Goal: Task Accomplishment & Management: Manage account settings

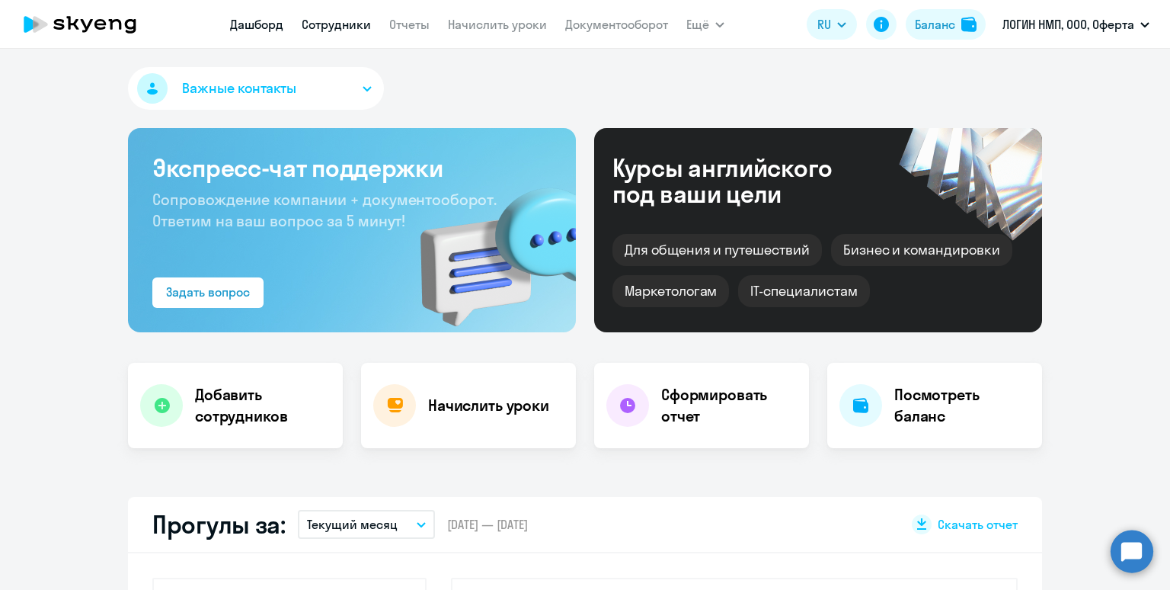
click at [317, 21] on link "Сотрудники" at bounding box center [336, 24] width 69 height 15
select select "30"
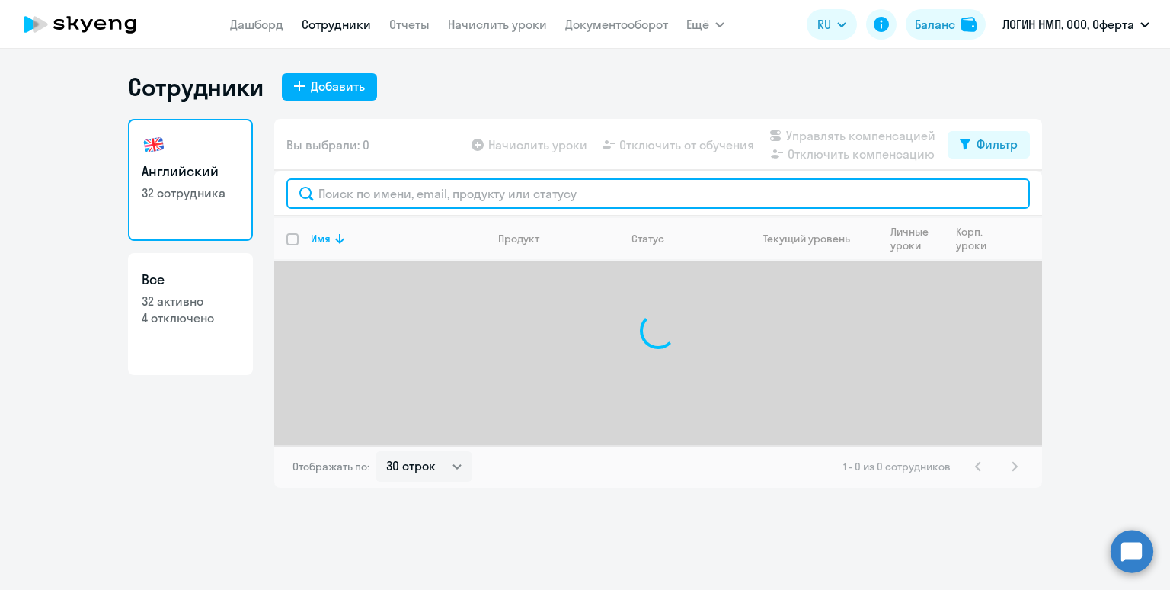
click at [346, 193] on input "text" at bounding box center [658, 193] width 744 height 30
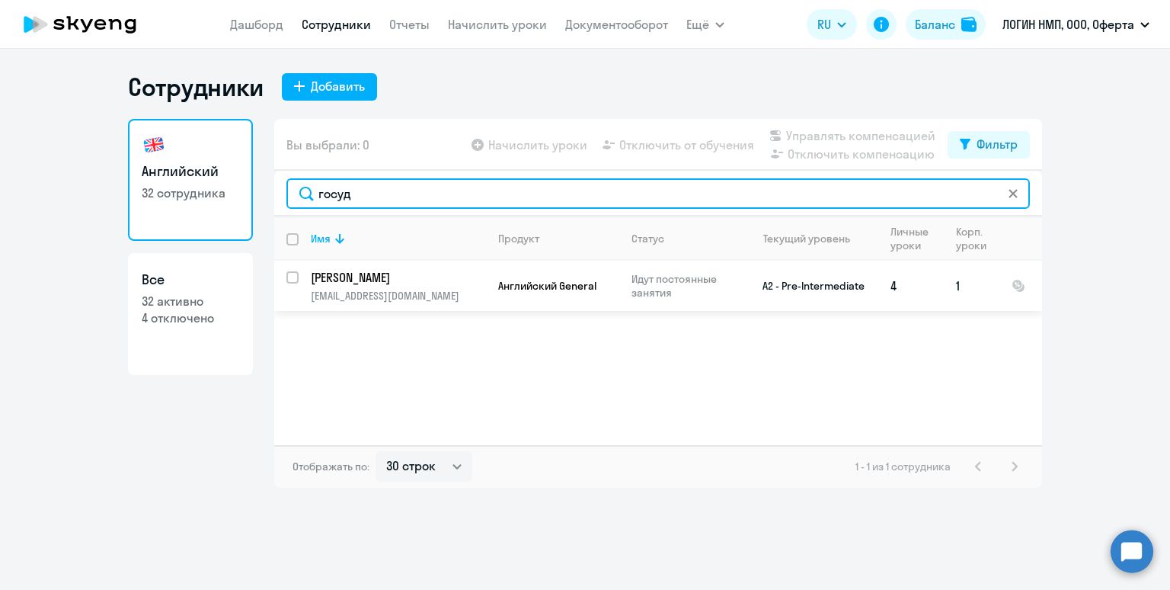
type input "госуд"
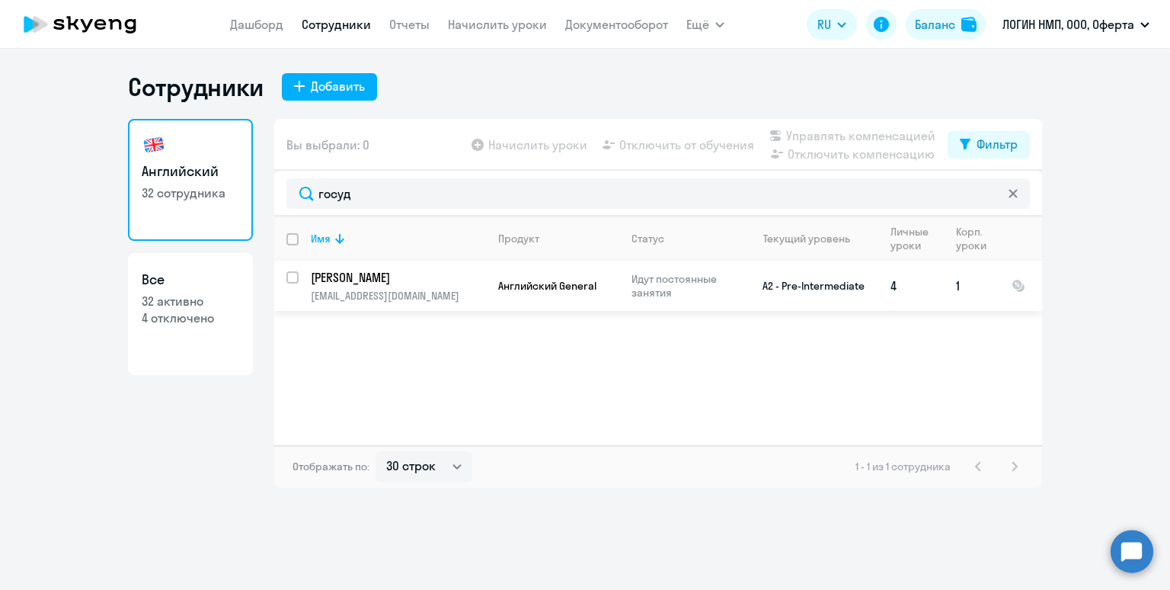
drag, startPoint x: 290, startPoint y: 279, endPoint x: 311, endPoint y: 277, distance: 20.7
click at [291, 279] on input "select row 40669482" at bounding box center [301, 286] width 30 height 30
checkbox input "true"
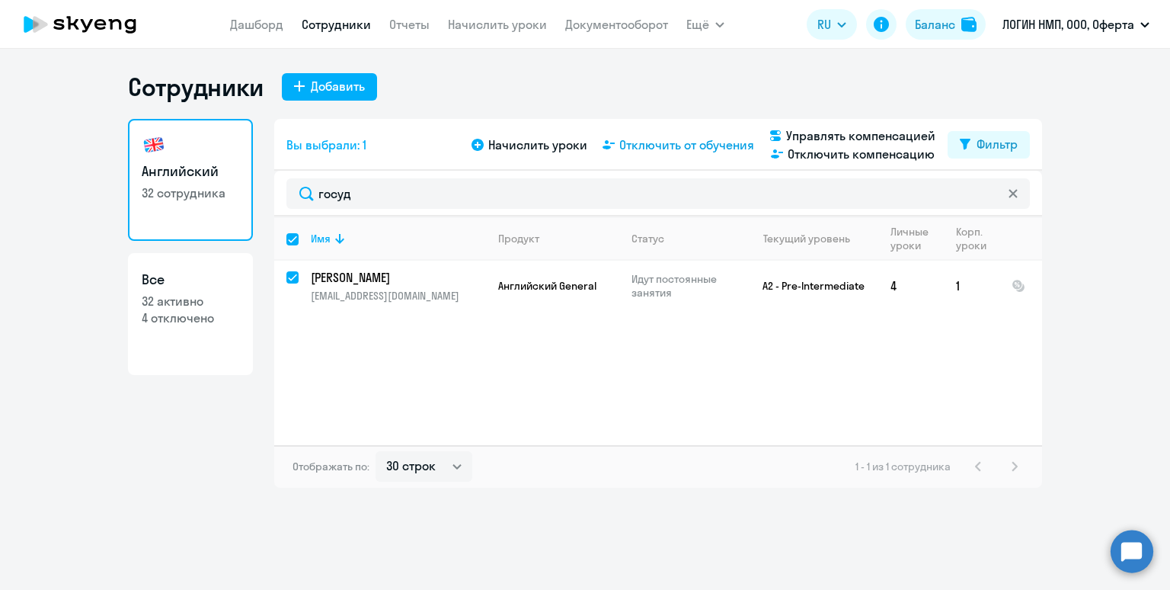
click at [667, 147] on span "Отключить от обучения" at bounding box center [686, 145] width 135 height 18
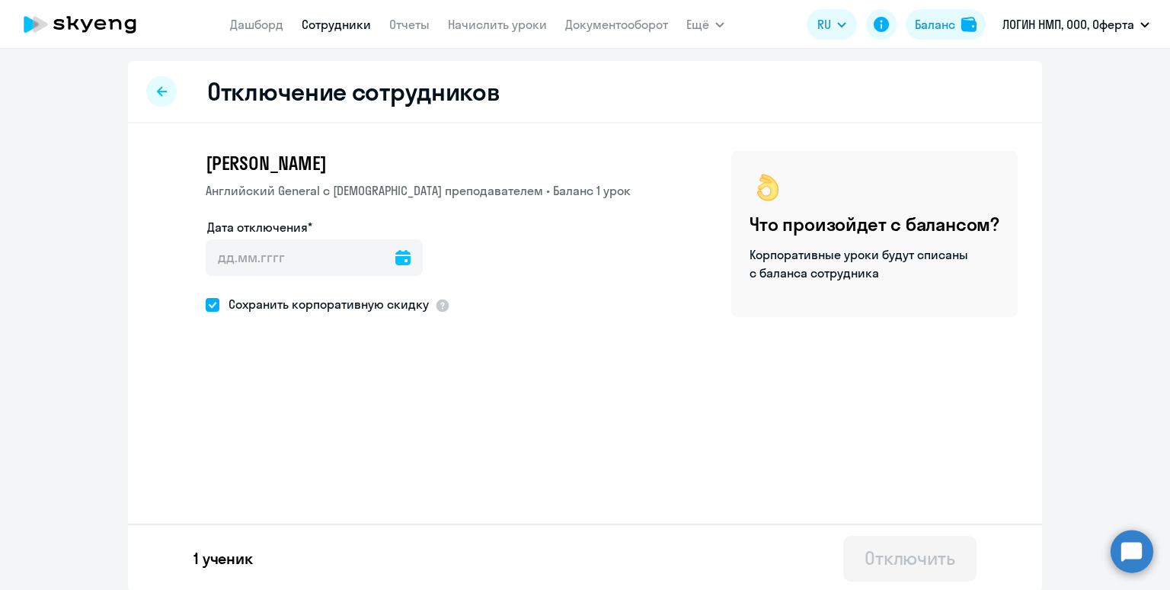
click at [395, 253] on icon at bounding box center [402, 257] width 15 height 15
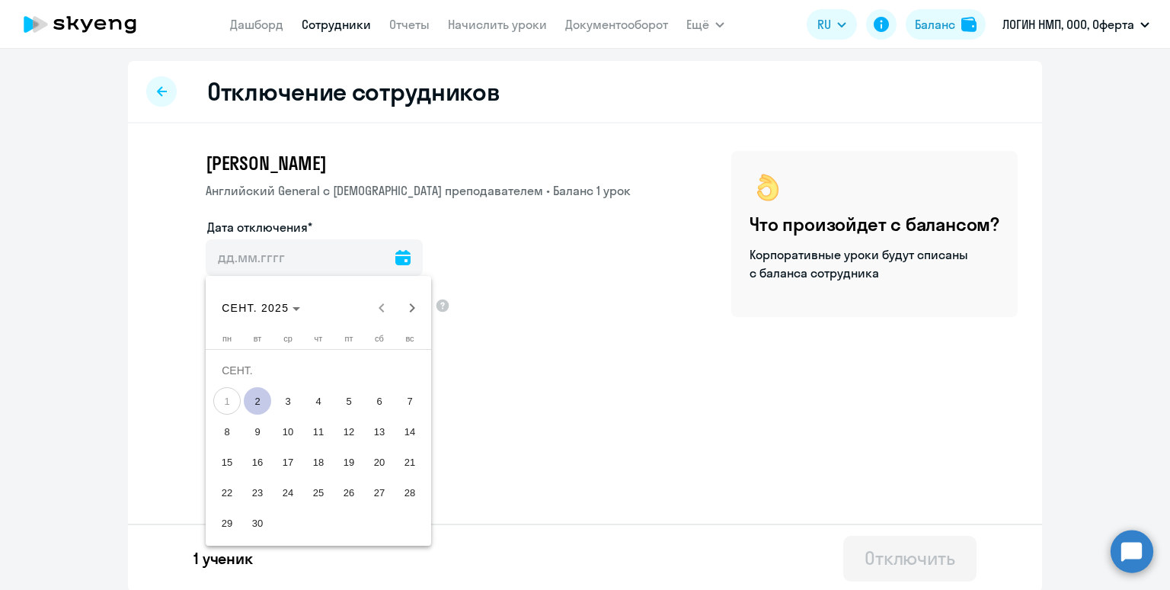
drag, startPoint x: 258, startPoint y: 405, endPoint x: 267, endPoint y: 401, distance: 9.9
click at [258, 405] on span "2" at bounding box center [257, 400] width 27 height 27
type input "[DATE]"
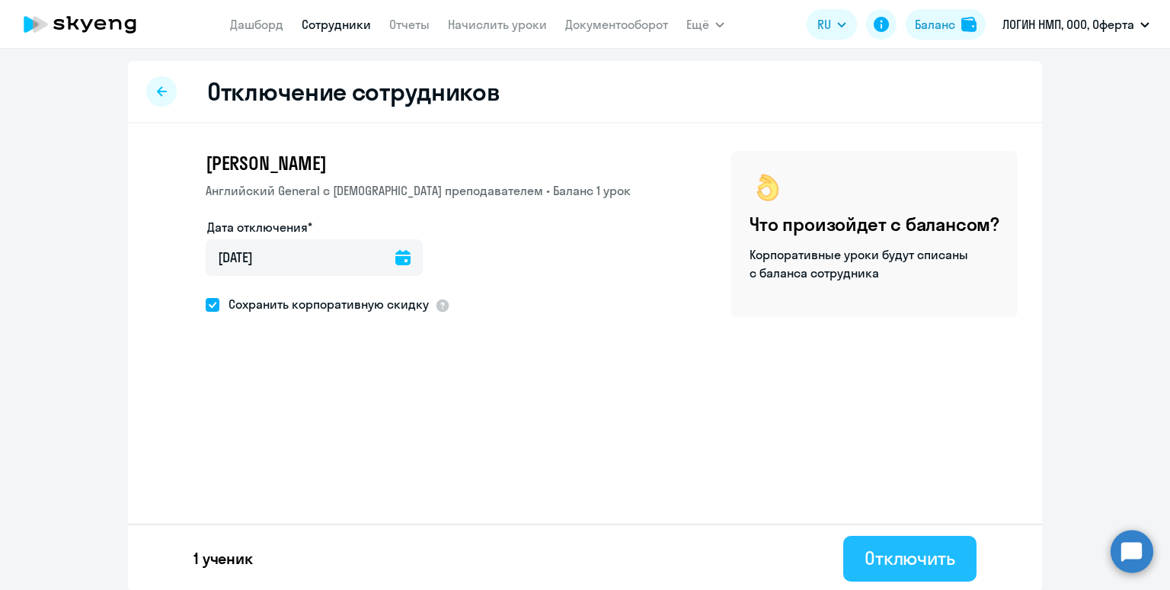
click at [928, 561] on div "Отключить" at bounding box center [910, 557] width 91 height 24
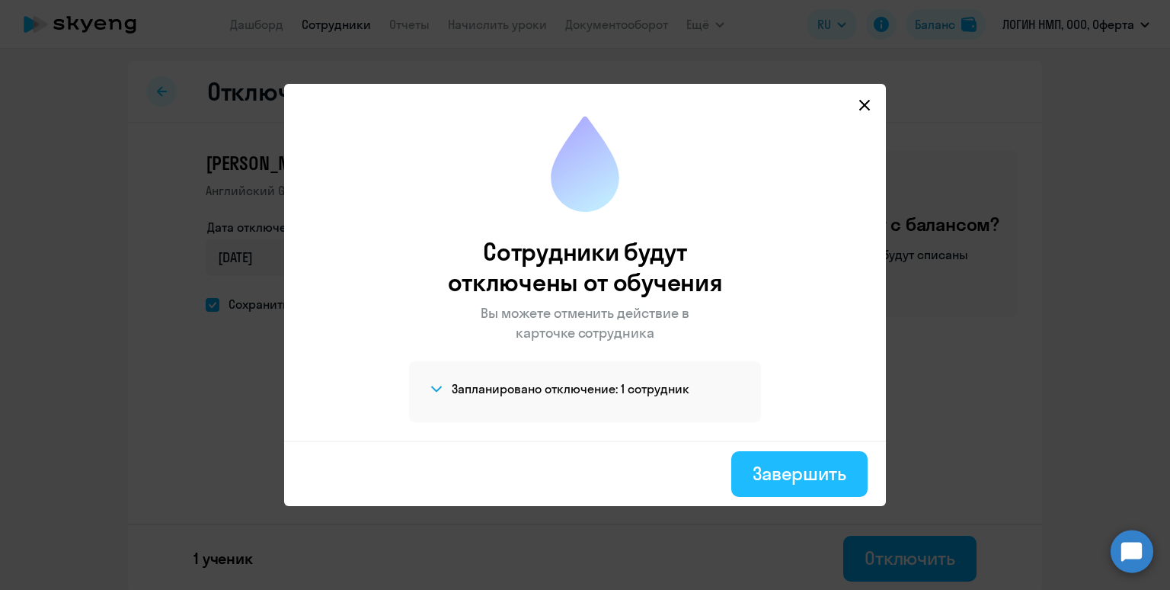
click at [800, 463] on div "Завершить" at bounding box center [800, 473] width 94 height 24
select select "30"
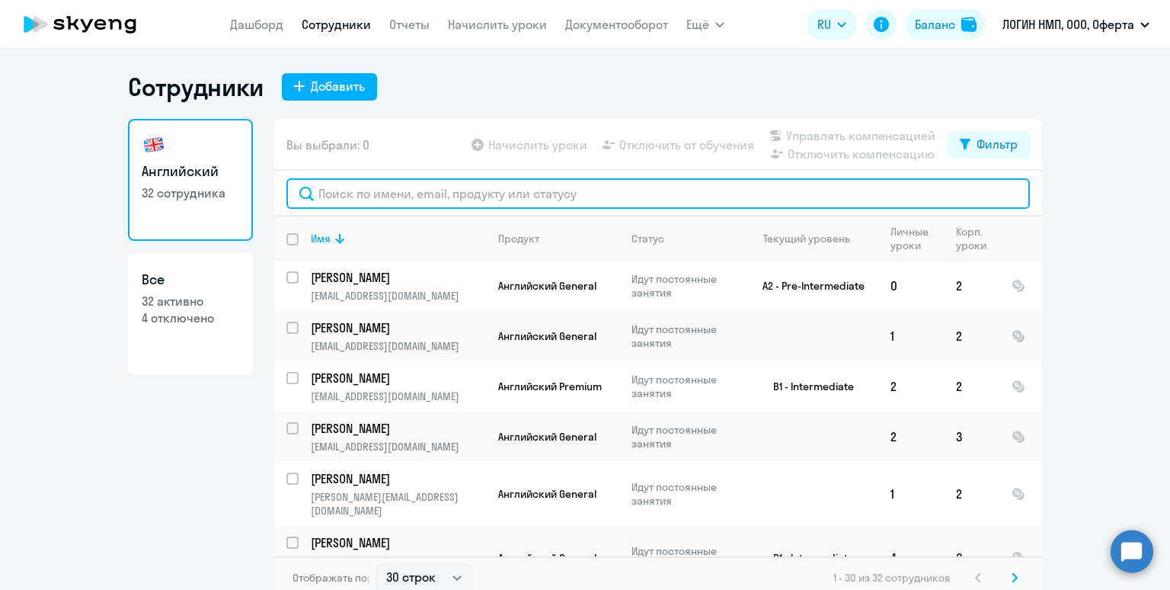
click at [412, 195] on input "text" at bounding box center [658, 193] width 744 height 30
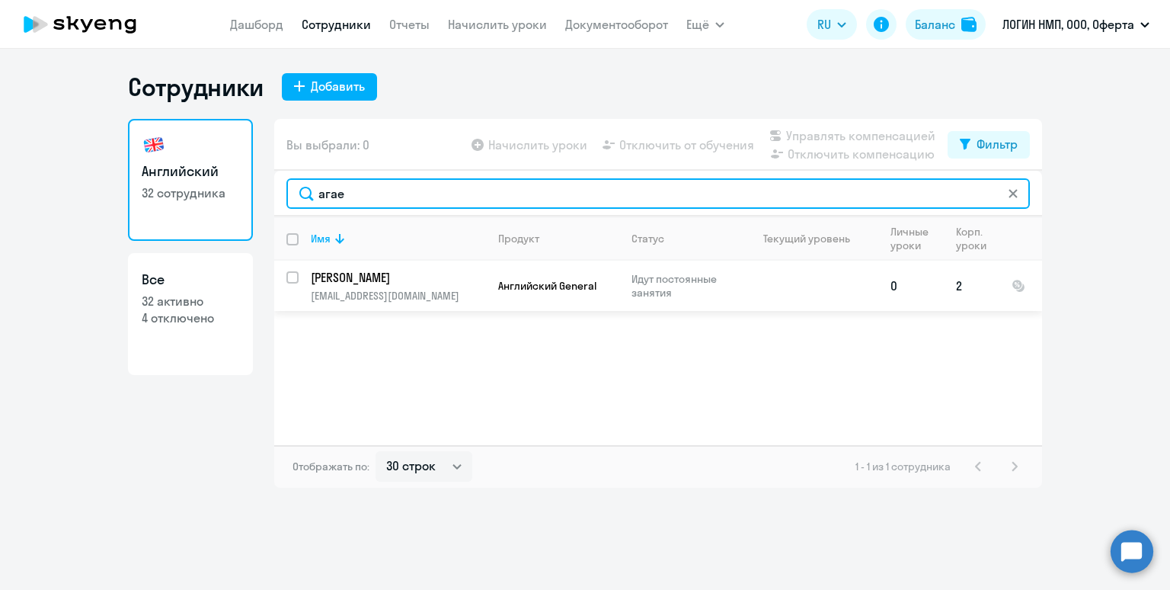
type input "агае"
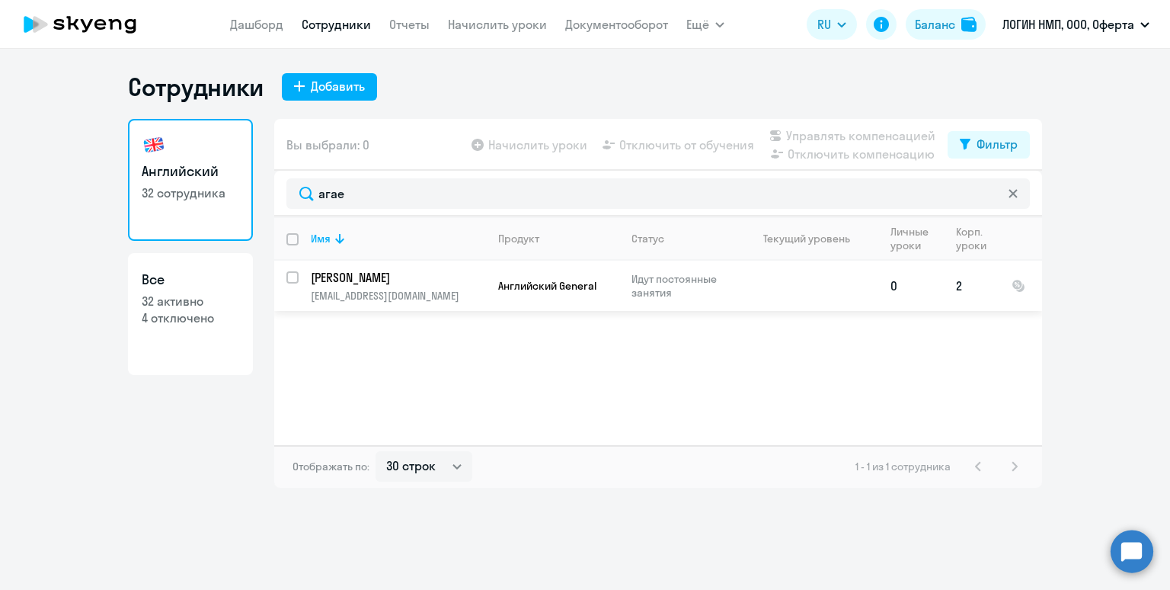
click at [291, 277] on input "select row 1394089" at bounding box center [301, 286] width 30 height 30
checkbox input "true"
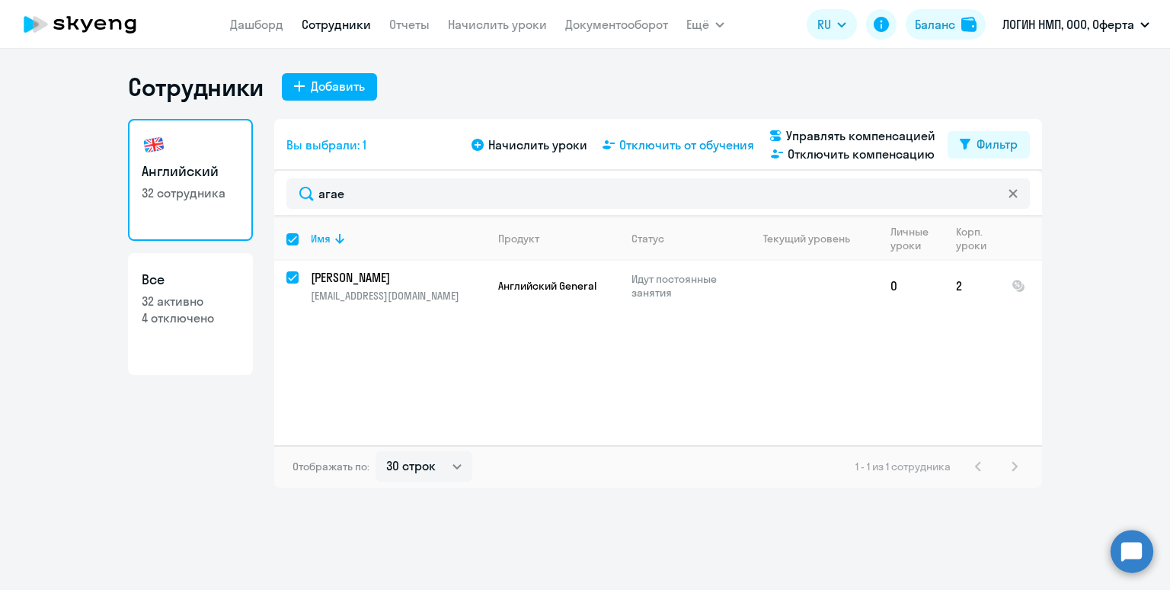
click at [699, 145] on span "Отключить от обучения" at bounding box center [686, 145] width 135 height 18
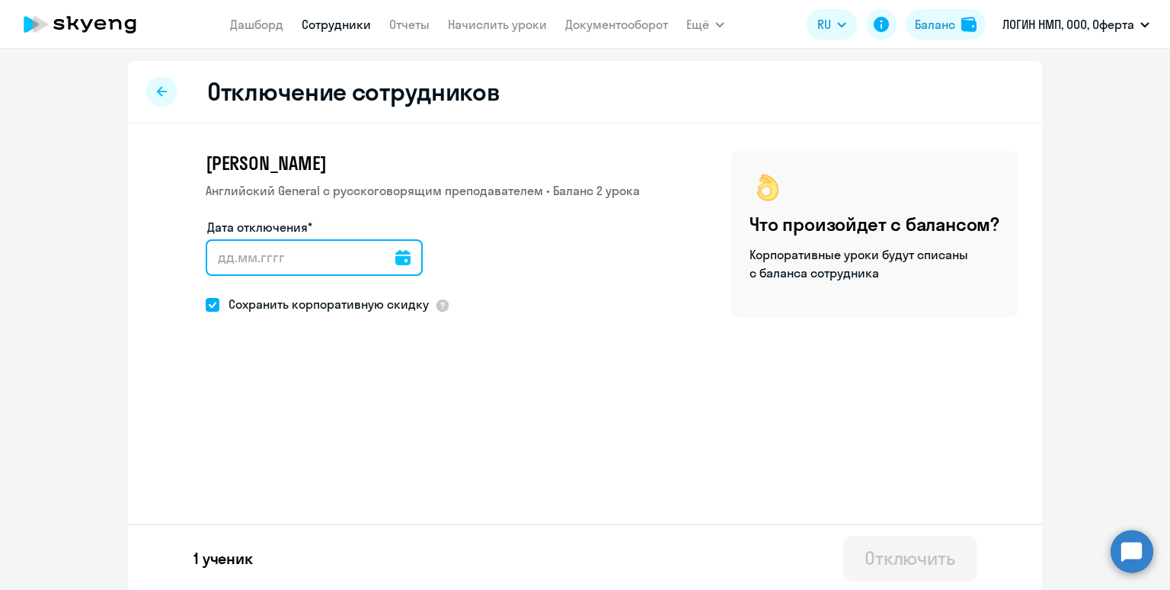
click at [379, 250] on input "Дата отключения*" at bounding box center [314, 257] width 217 height 37
click at [395, 254] on icon at bounding box center [402, 257] width 15 height 15
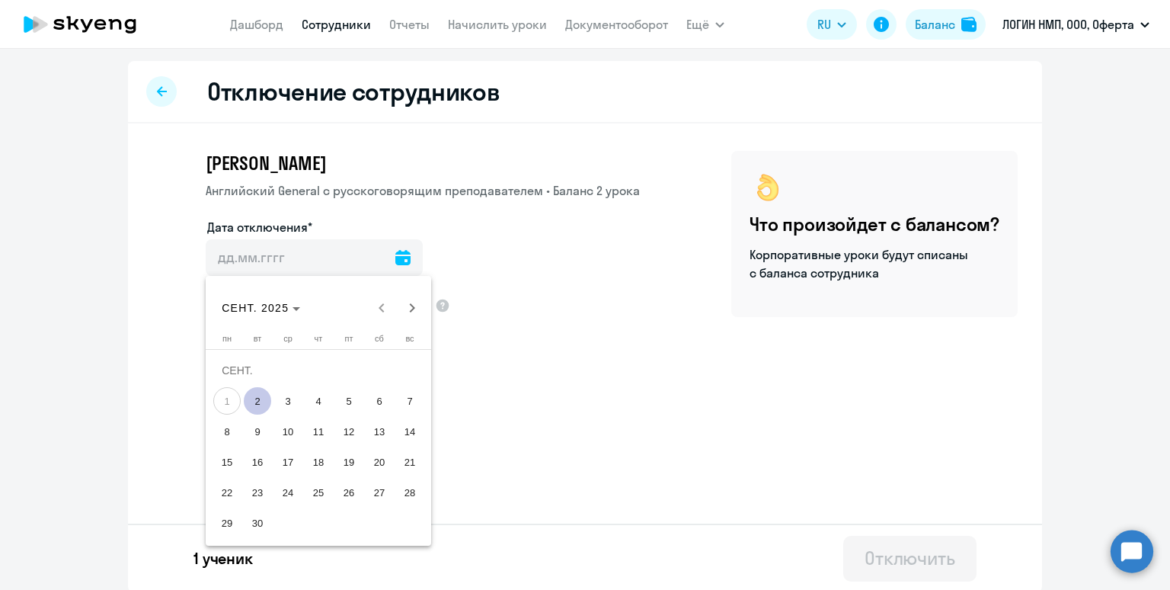
drag, startPoint x: 258, startPoint y: 398, endPoint x: 312, endPoint y: 403, distance: 53.6
click at [258, 398] on span "2" at bounding box center [257, 400] width 27 height 27
type input "[DATE]"
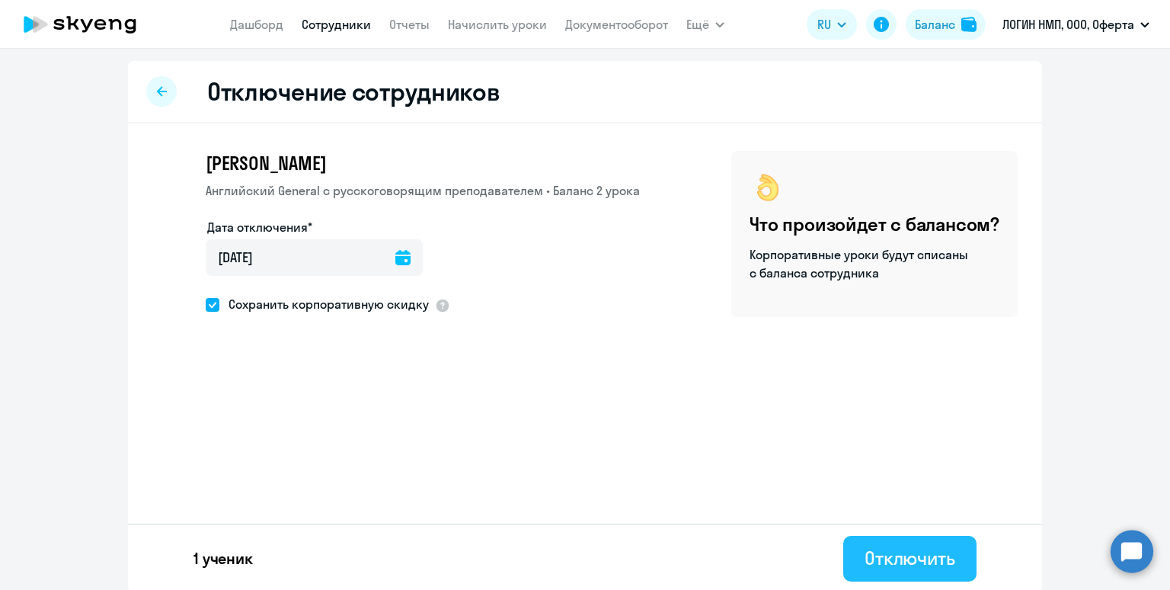
click at [868, 548] on div "Отключить" at bounding box center [910, 557] width 91 height 24
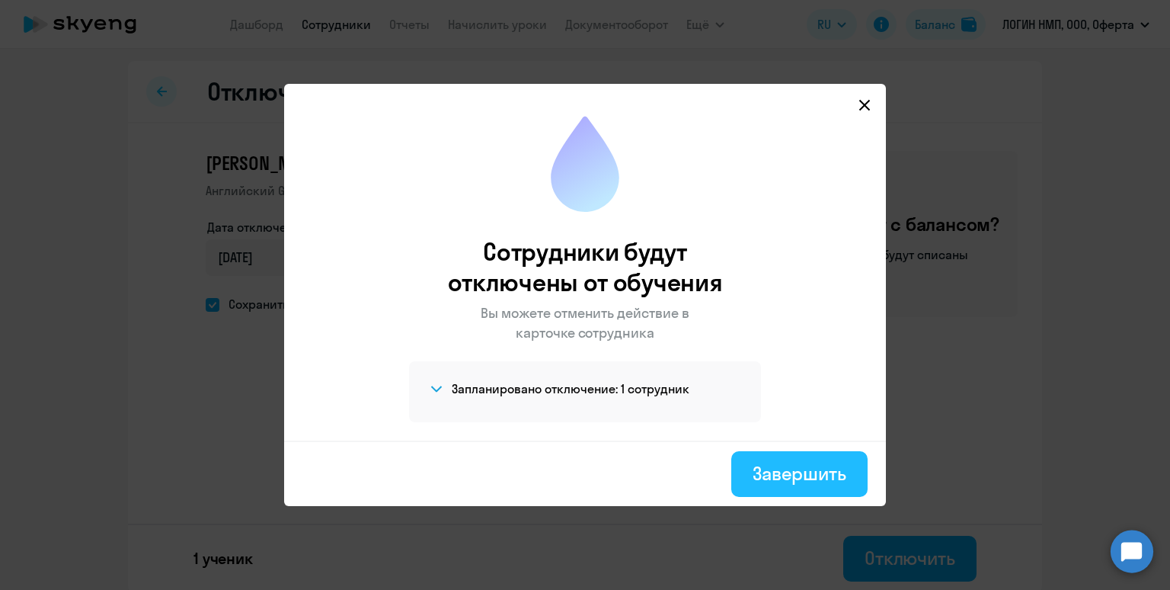
click at [802, 477] on div "Завершить" at bounding box center [800, 473] width 94 height 24
select select "30"
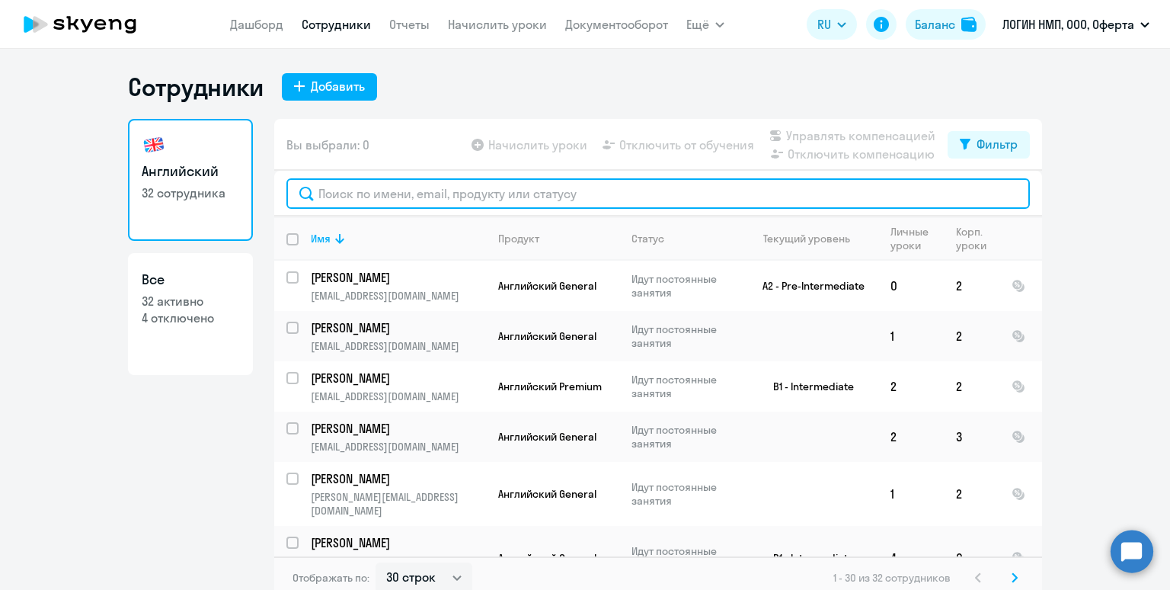
click at [382, 198] on input "text" at bounding box center [658, 193] width 744 height 30
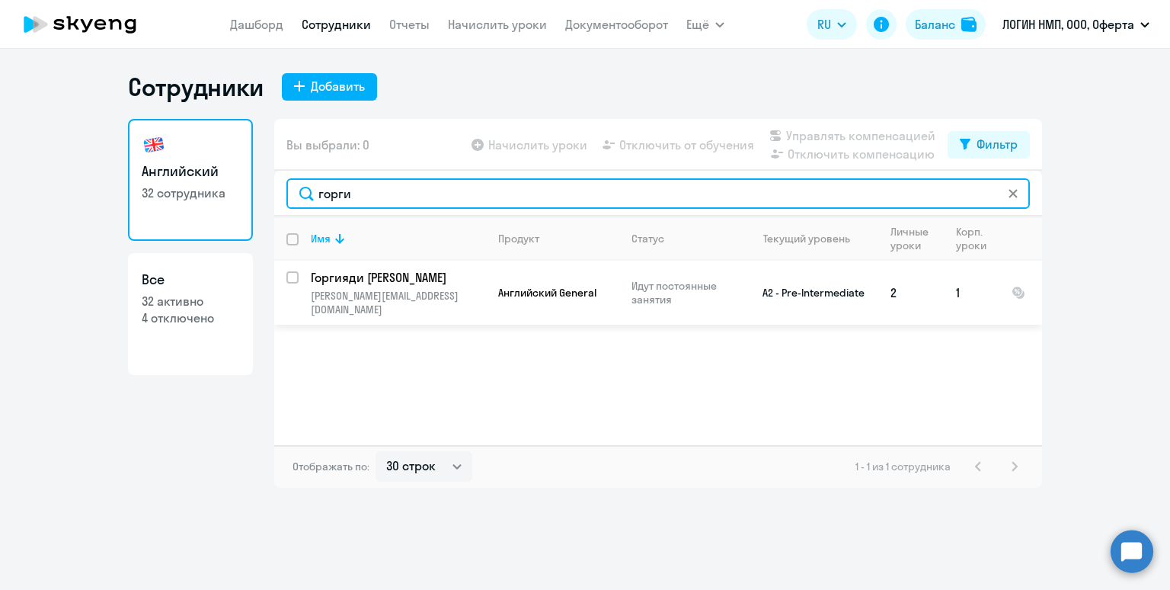
type input "горги"
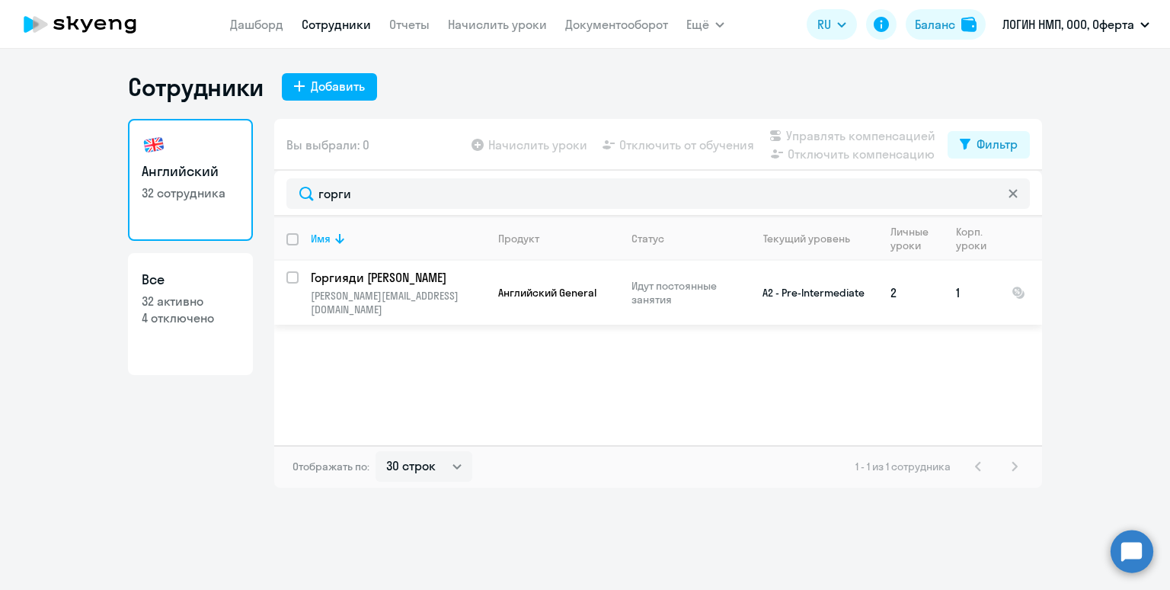
click at [291, 274] on input "select row 40100026" at bounding box center [301, 286] width 30 height 30
checkbox input "true"
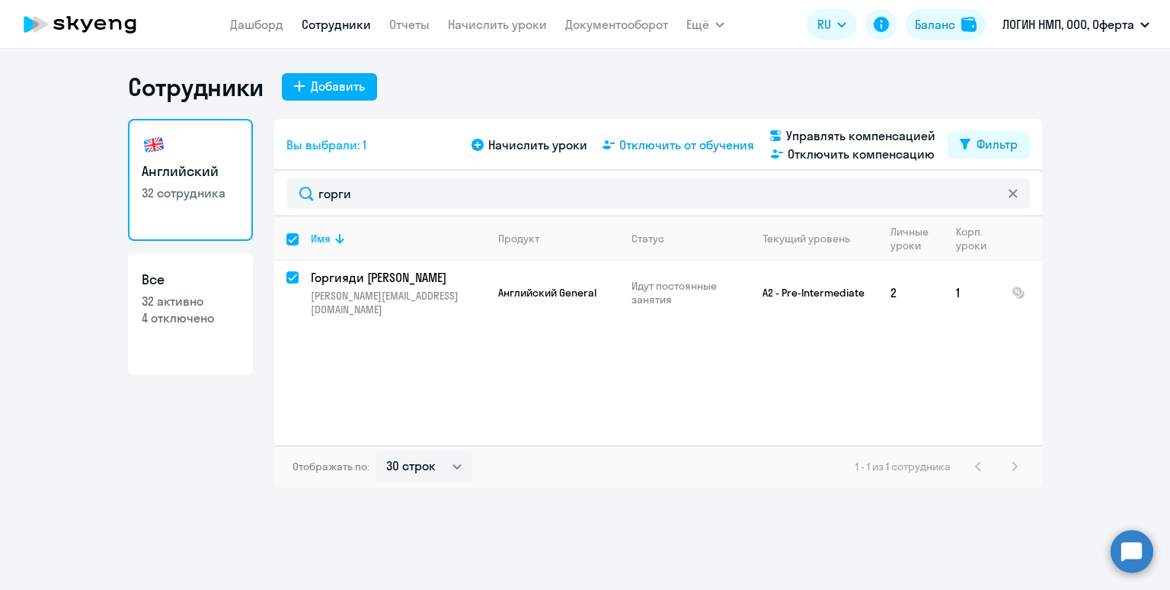
click at [667, 142] on span "Отключить от обучения" at bounding box center [686, 145] width 135 height 18
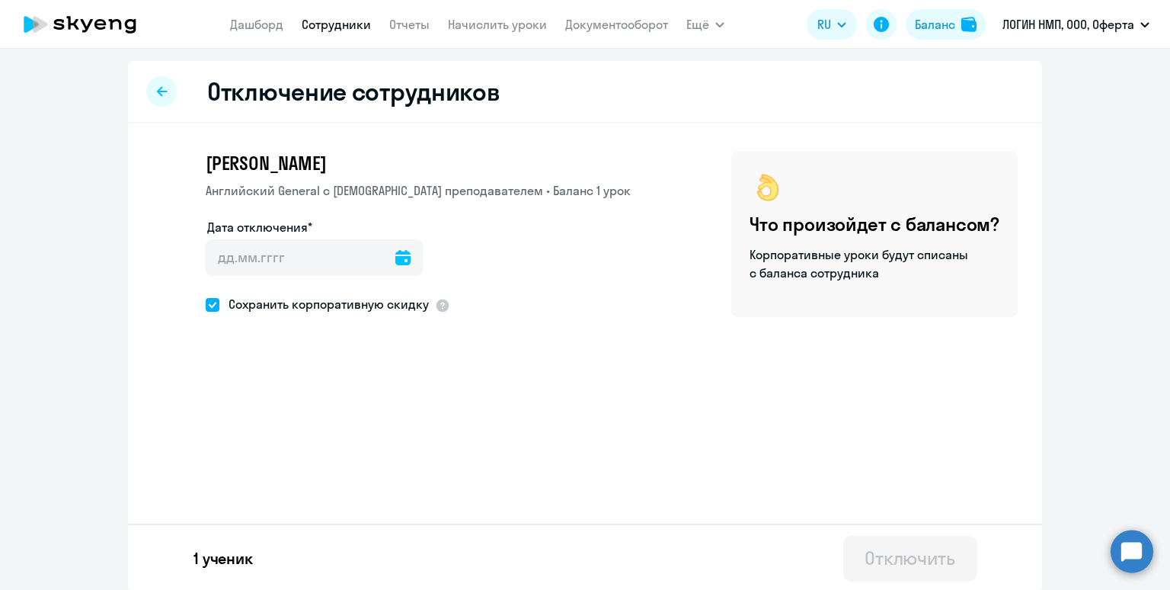
click at [395, 257] on icon at bounding box center [402, 257] width 15 height 15
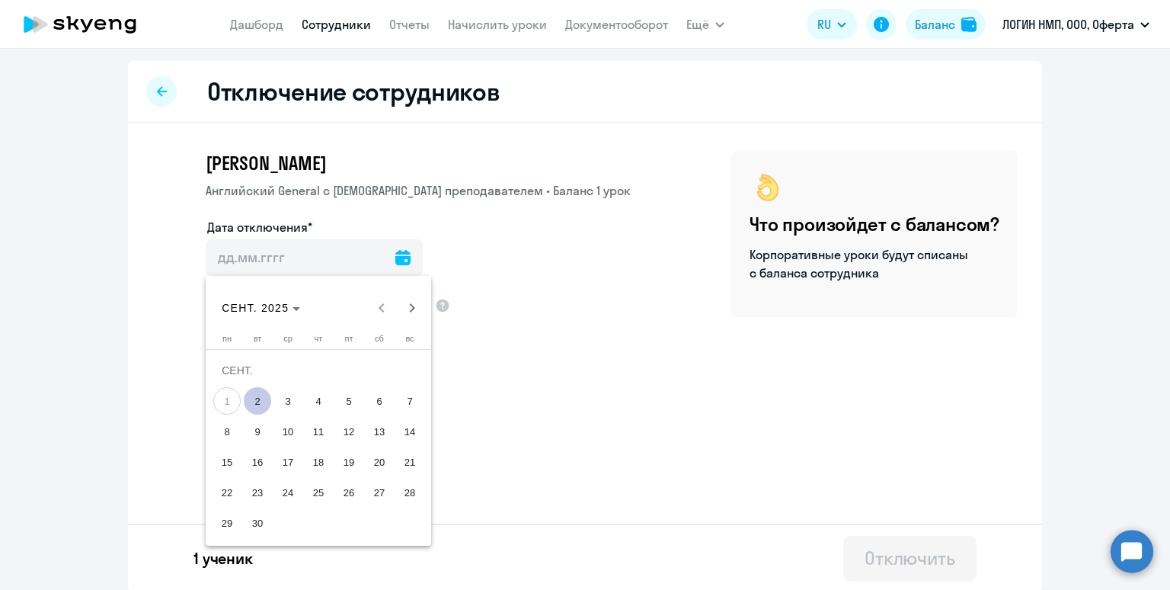
click at [252, 402] on span "2" at bounding box center [257, 400] width 27 height 27
type input "[DATE]"
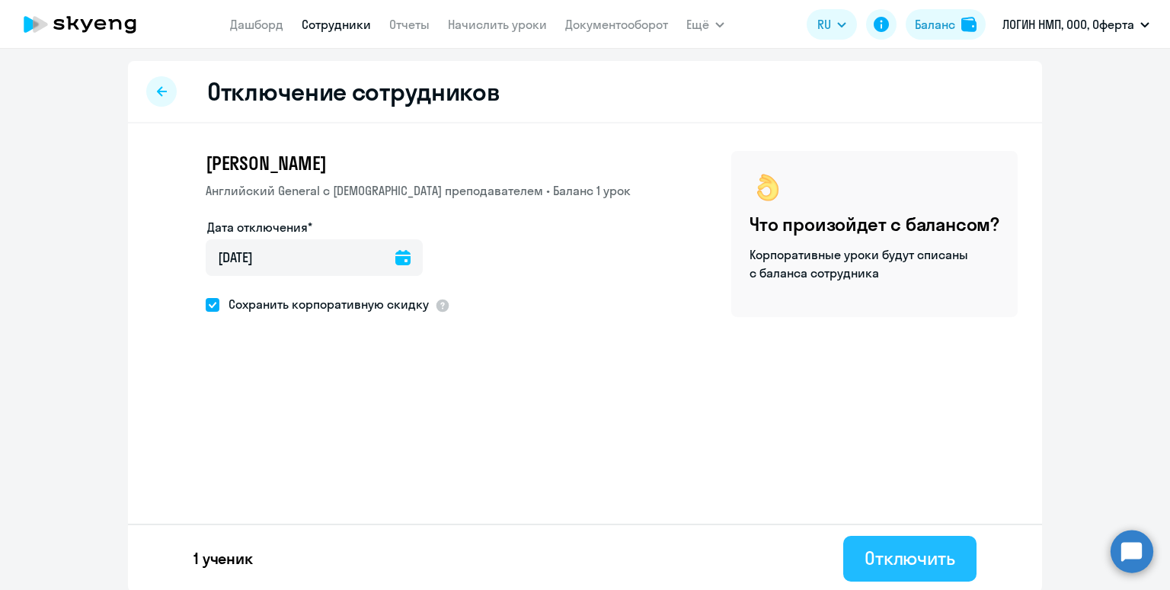
click at [880, 552] on div "Отключить" at bounding box center [910, 557] width 91 height 24
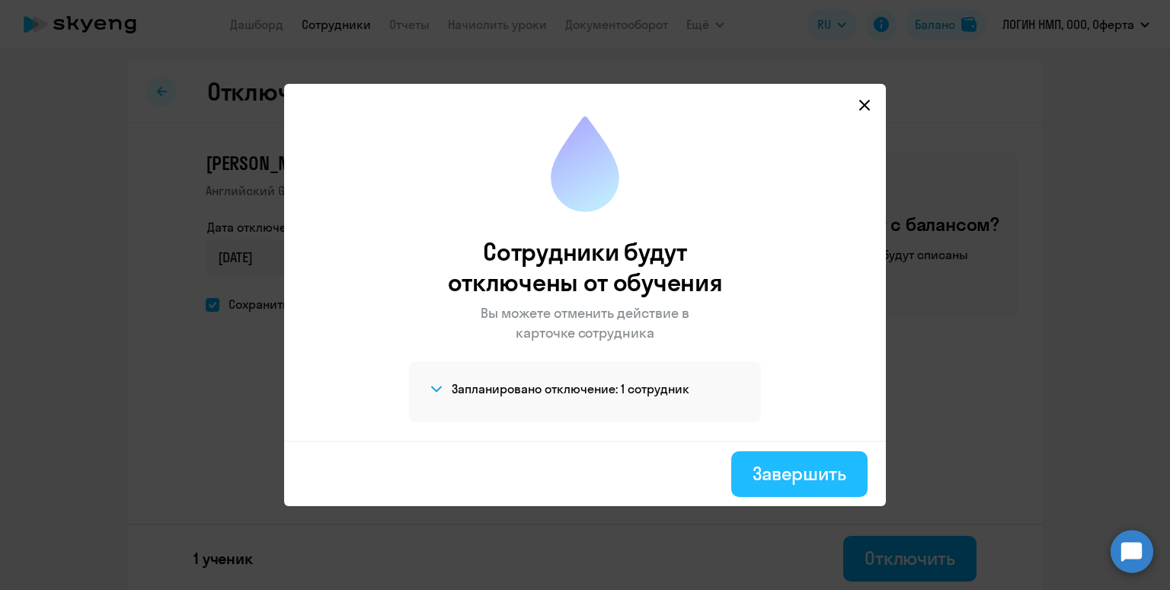
click at [761, 469] on div "Завершить" at bounding box center [800, 473] width 94 height 24
select select "30"
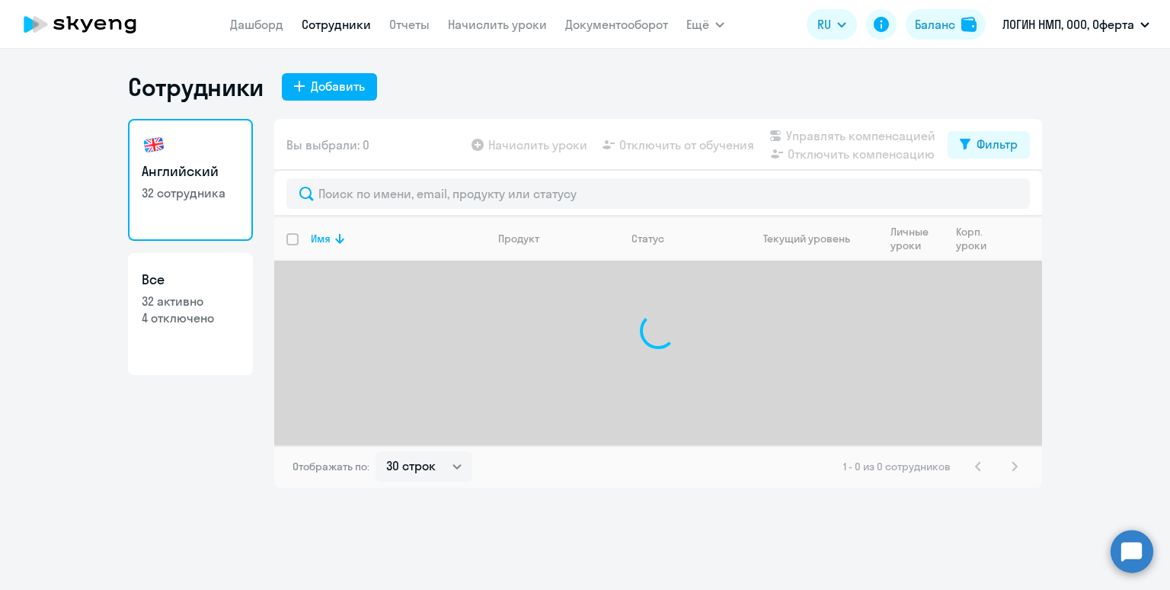
select select "30"
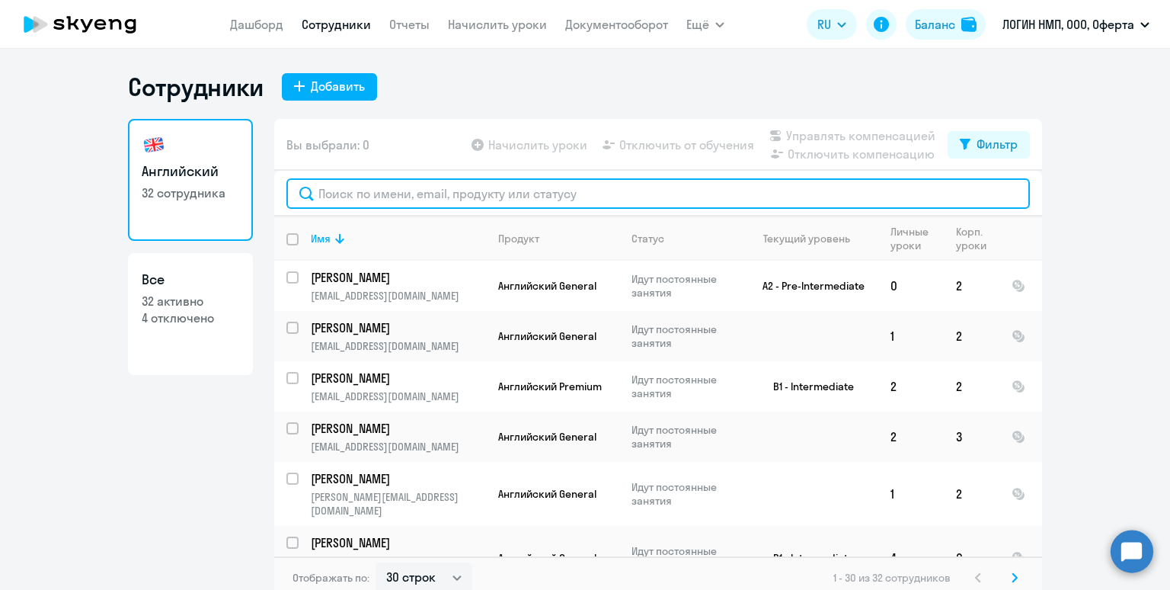
click at [414, 192] on input "text" at bounding box center [658, 193] width 744 height 30
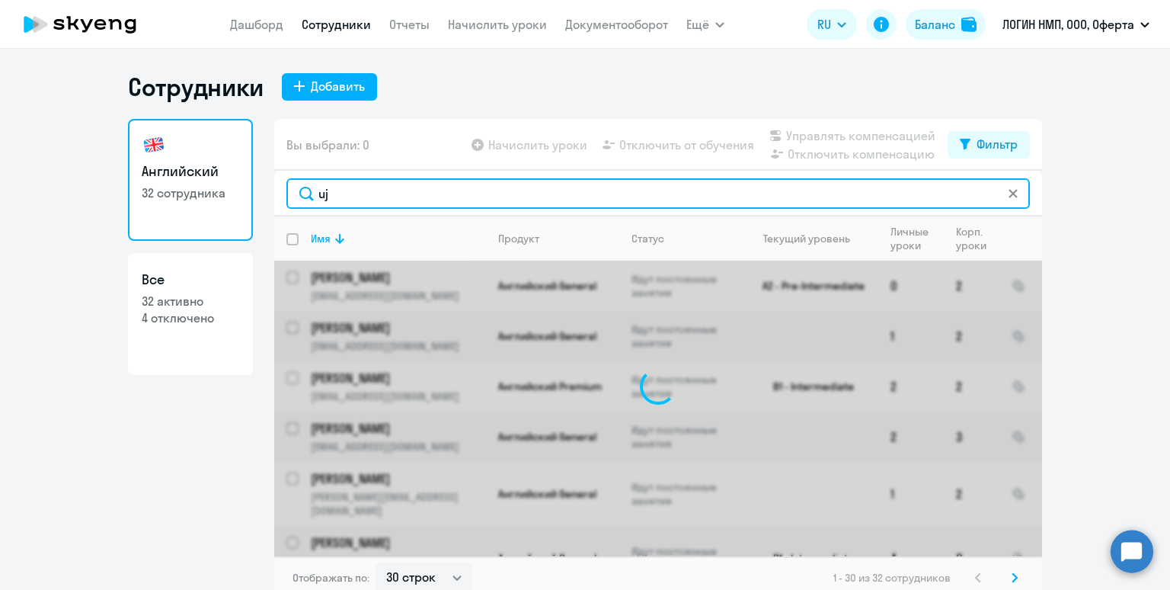
type input "u"
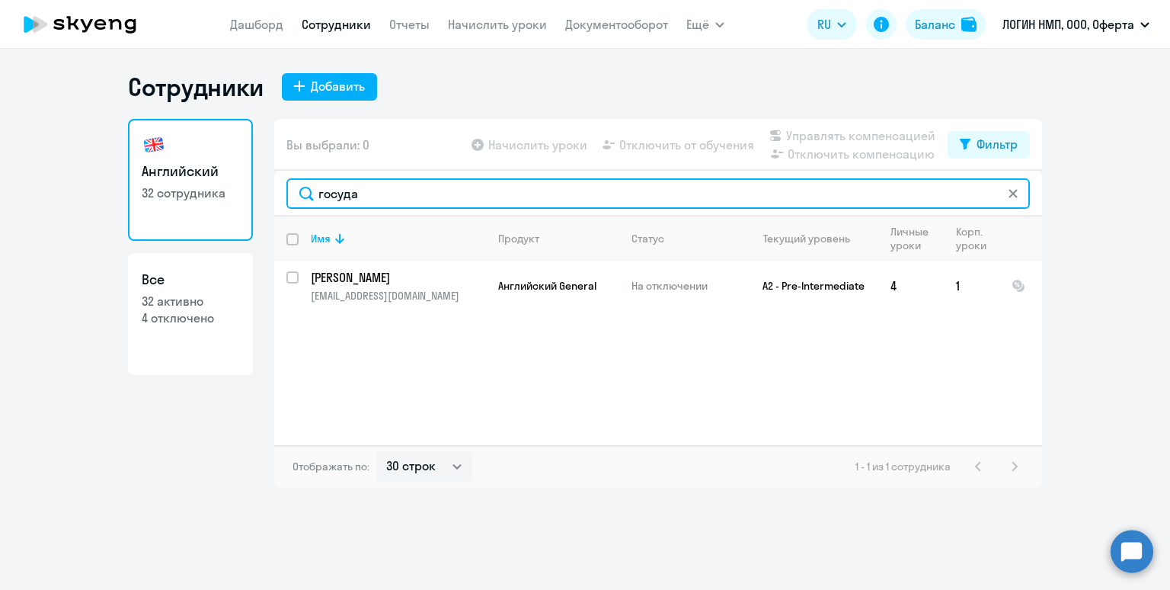
drag, startPoint x: 383, startPoint y: 197, endPoint x: 299, endPoint y: 186, distance: 85.2
click at [299, 186] on input "госуда" at bounding box center [658, 193] width 744 height 30
drag, startPoint x: 361, startPoint y: 190, endPoint x: 287, endPoint y: 186, distance: 74.0
click at [287, 186] on input "горгия" at bounding box center [658, 193] width 744 height 30
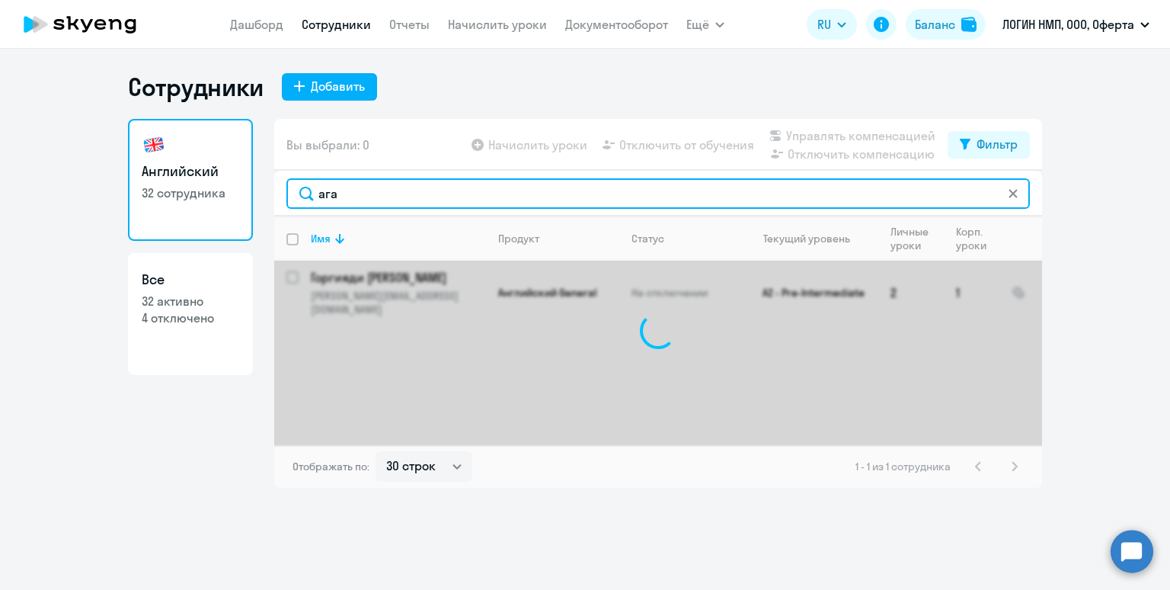
type input "агае"
